Goal: Task Accomplishment & Management: Manage account settings

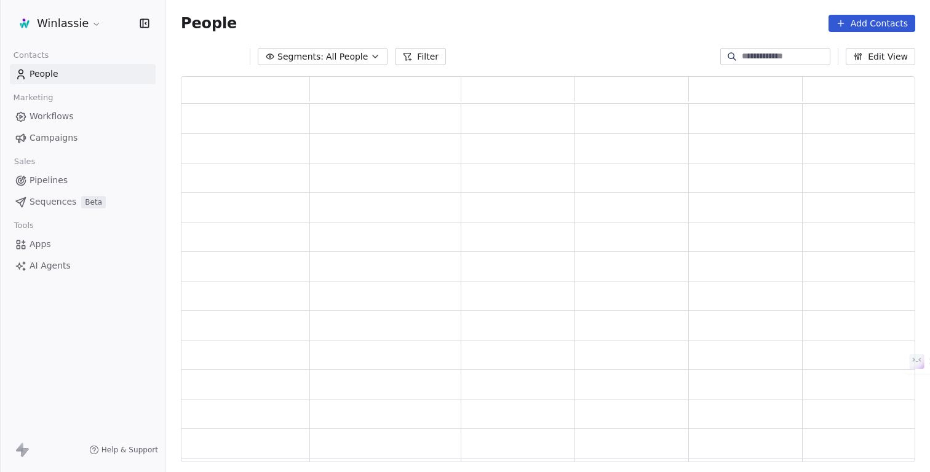
scroll to position [386, 734]
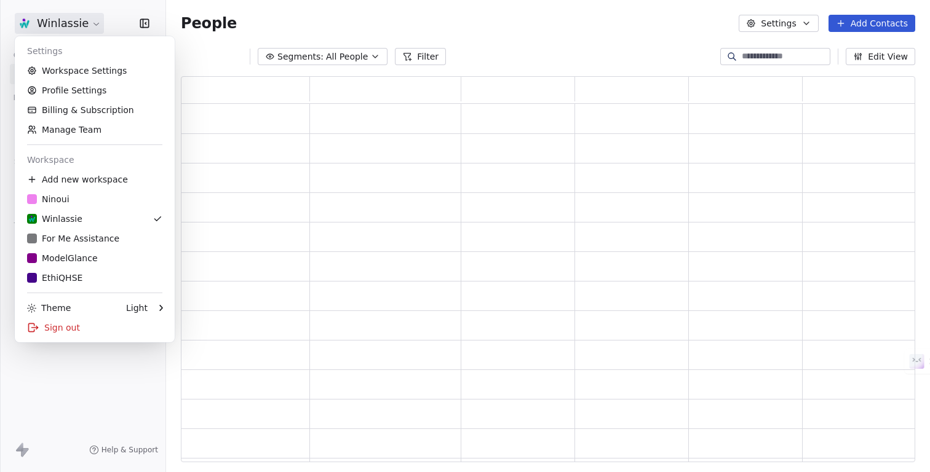
click at [54, 22] on html "Winlassie Contacts People Marketing Workflows Campaigns Sales Pipelines Sequenc…" at bounding box center [465, 282] width 930 height 565
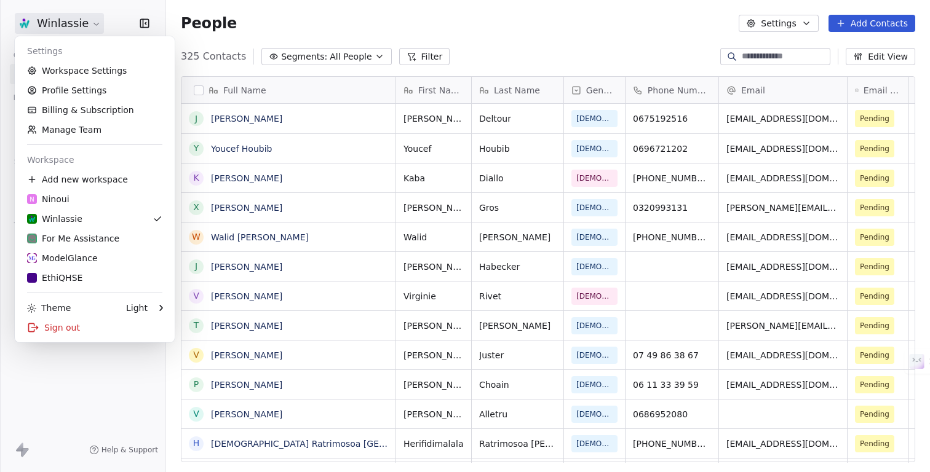
scroll to position [415, 764]
click at [44, 261] on div "ModelGlance" at bounding box center [62, 258] width 71 height 12
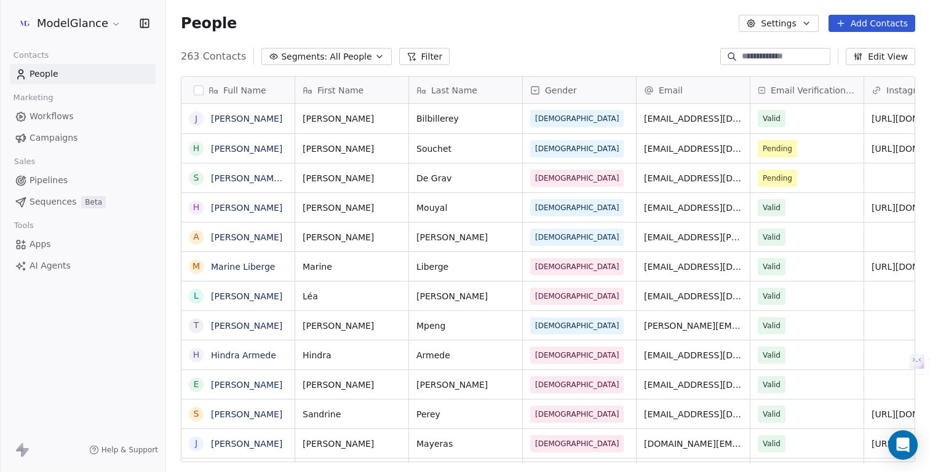
click at [50, 115] on span "Workflows" at bounding box center [52, 116] width 44 height 13
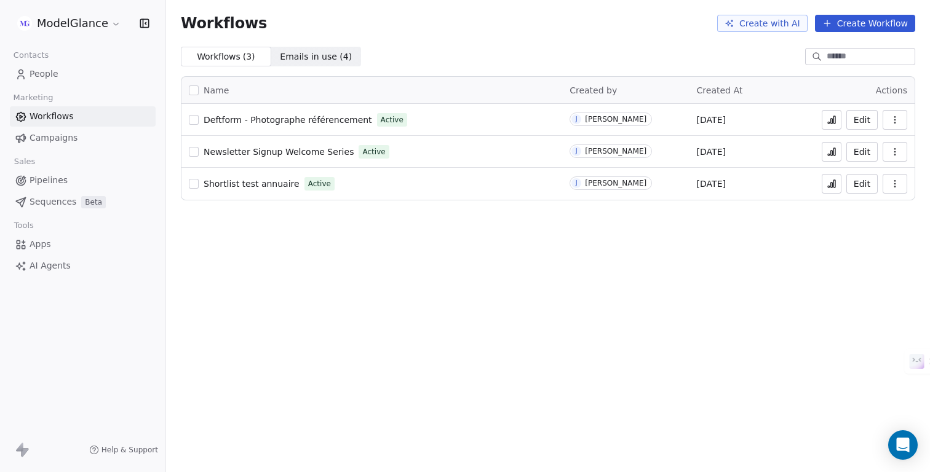
click at [835, 117] on icon at bounding box center [834, 119] width 2 height 7
click at [42, 76] on span "People" at bounding box center [44, 74] width 29 height 13
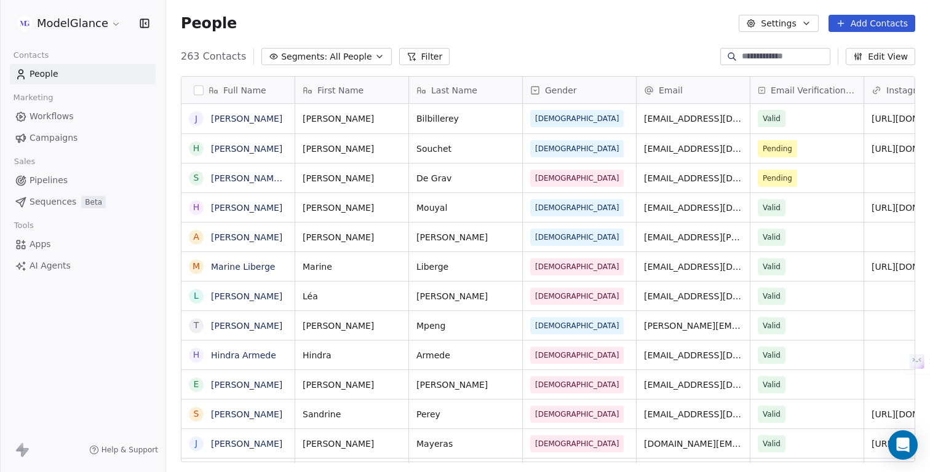
scroll to position [415, 764]
click at [250, 121] on link "[PERSON_NAME]" at bounding box center [246, 119] width 71 height 10
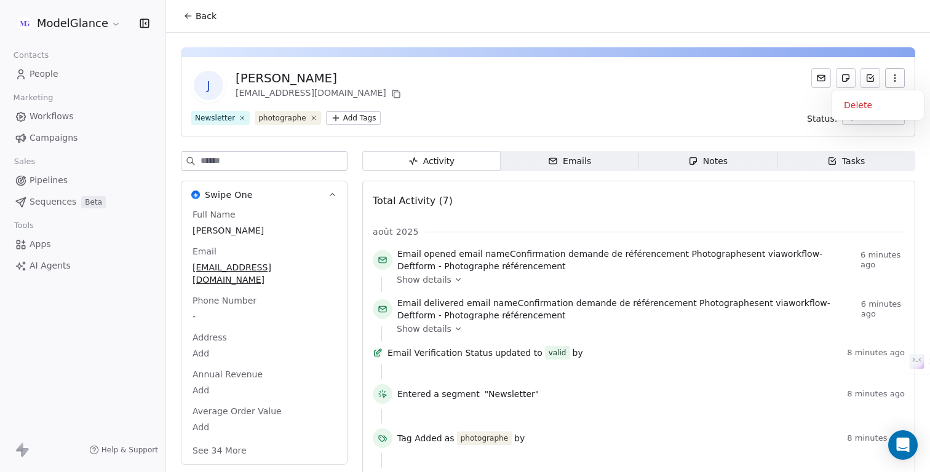
click at [897, 81] on icon "button" at bounding box center [895, 78] width 10 height 10
click at [882, 100] on div "Delete" at bounding box center [877, 105] width 82 height 20
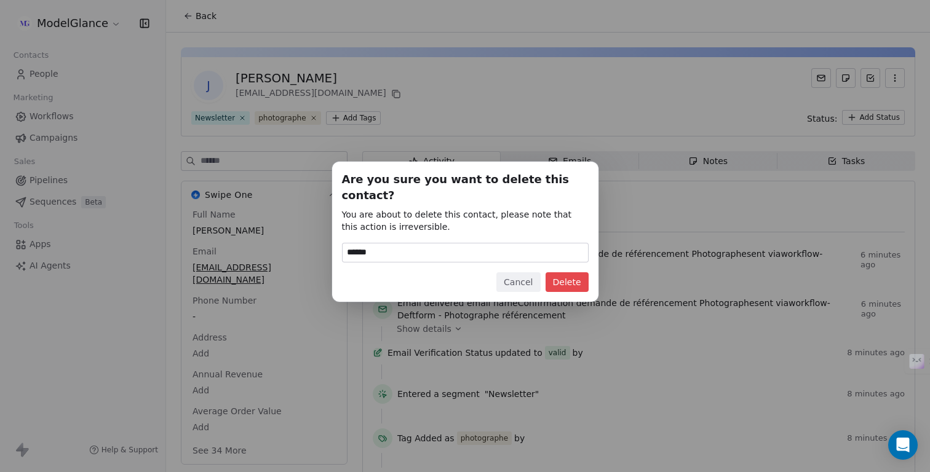
type input "******"
click at [568, 282] on button "Delete" at bounding box center [566, 282] width 43 height 20
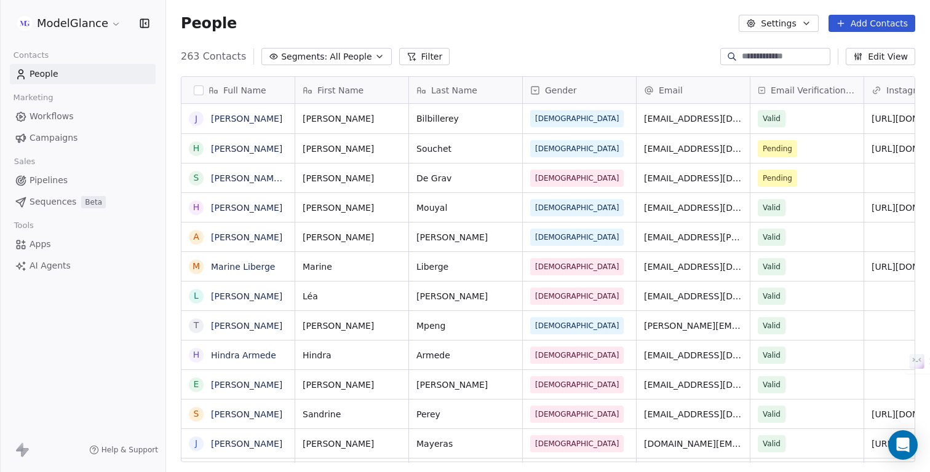
scroll to position [415, 764]
click at [600, 24] on div "People Settings Add Contacts" at bounding box center [548, 23] width 734 height 17
